Goal: Information Seeking & Learning: Learn about a topic

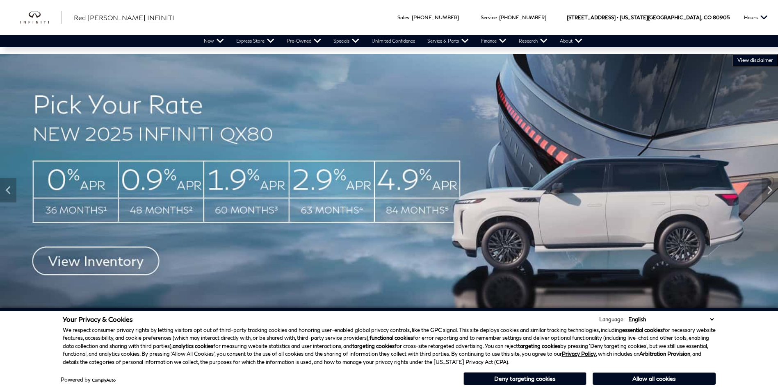
click at [636, 377] on button "Allow all cookies" at bounding box center [654, 379] width 123 height 12
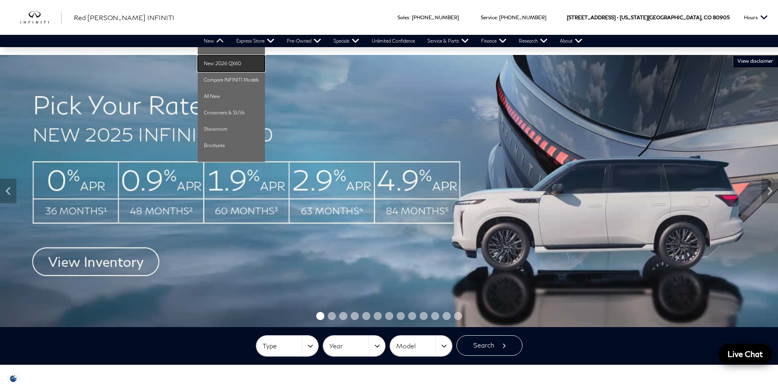
click at [218, 61] on link "New 2026 QX60" at bounding box center [231, 63] width 67 height 16
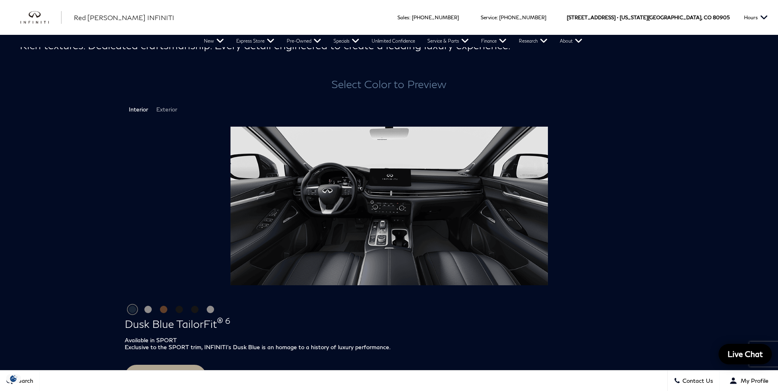
scroll to position [1067, 0]
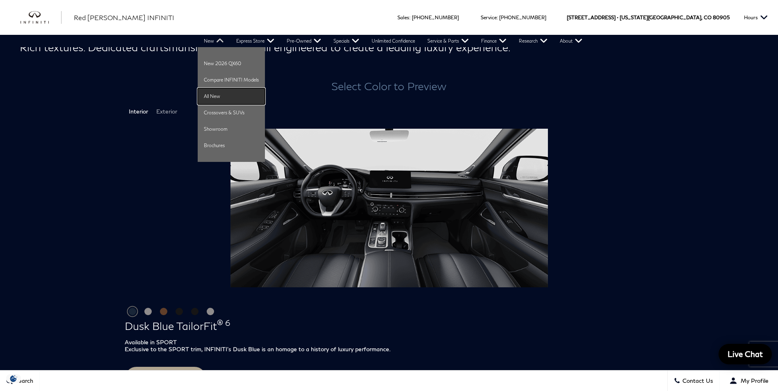
click at [225, 93] on link "All New" at bounding box center [231, 96] width 67 height 16
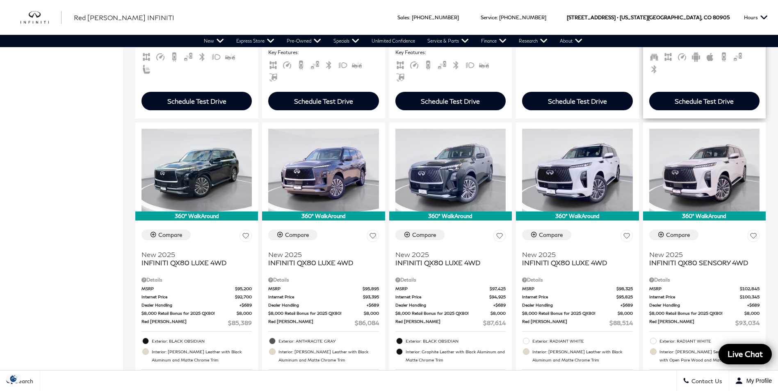
scroll to position [533, 0]
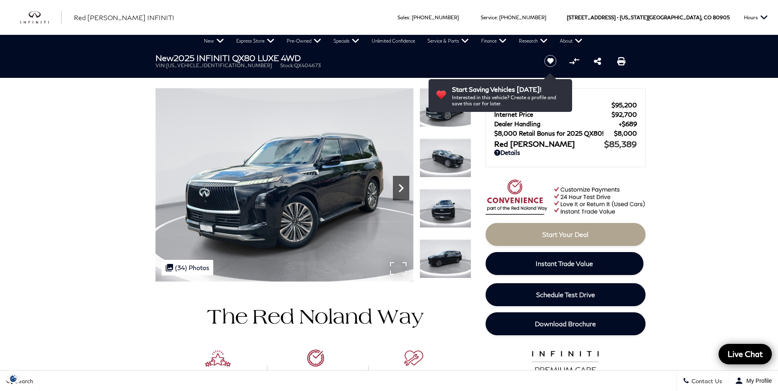
click at [404, 194] on icon "Next" at bounding box center [401, 188] width 16 height 16
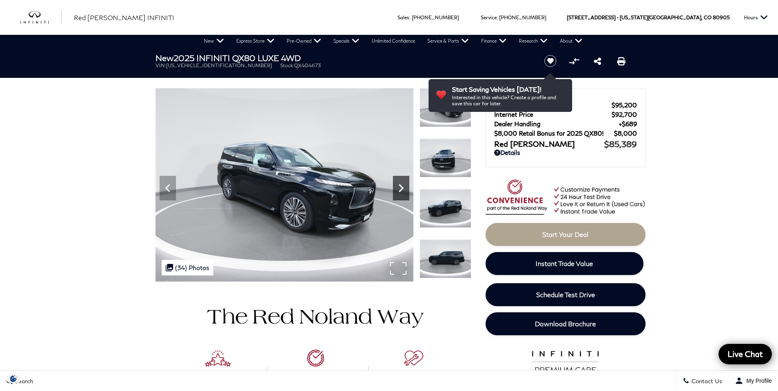
click at [404, 194] on icon "Next" at bounding box center [401, 188] width 16 height 16
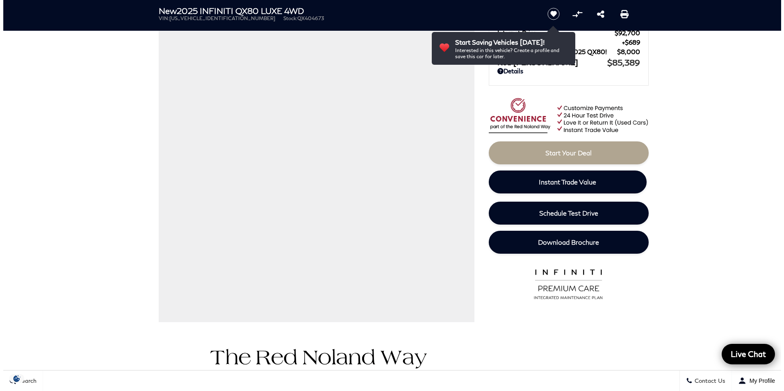
scroll to position [82, 0]
